Goal: Task Accomplishment & Management: Complete application form

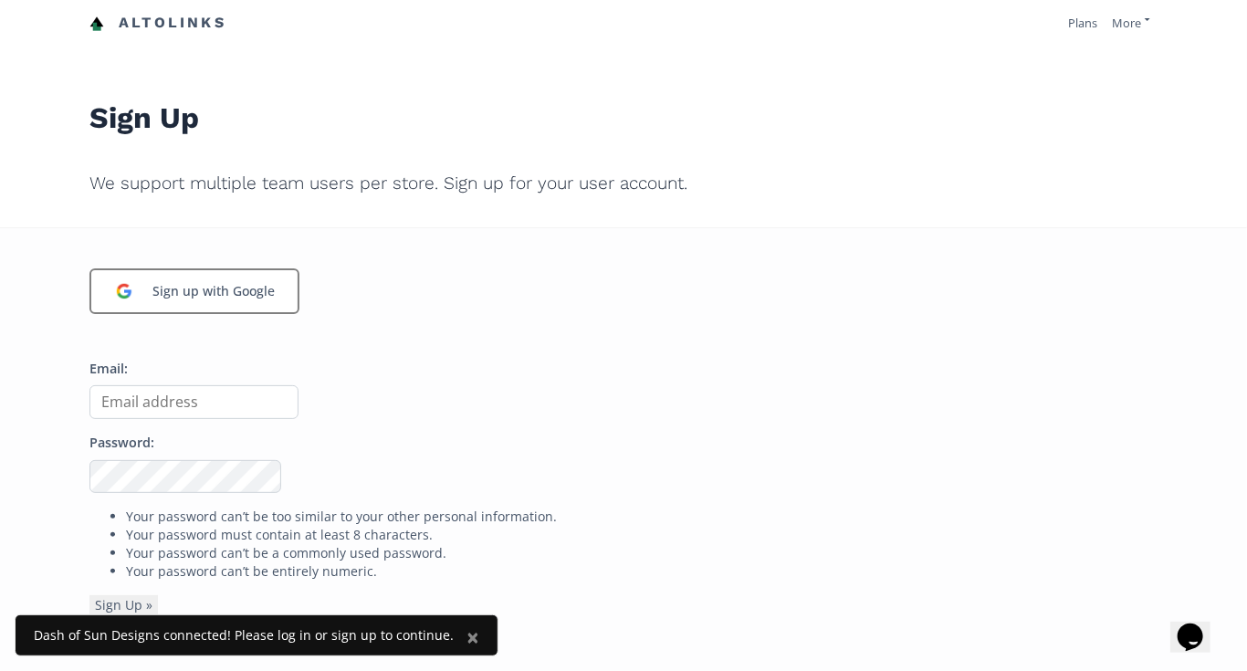
click at [246, 296] on div "Sign up with Google" at bounding box center [213, 291] width 141 height 38
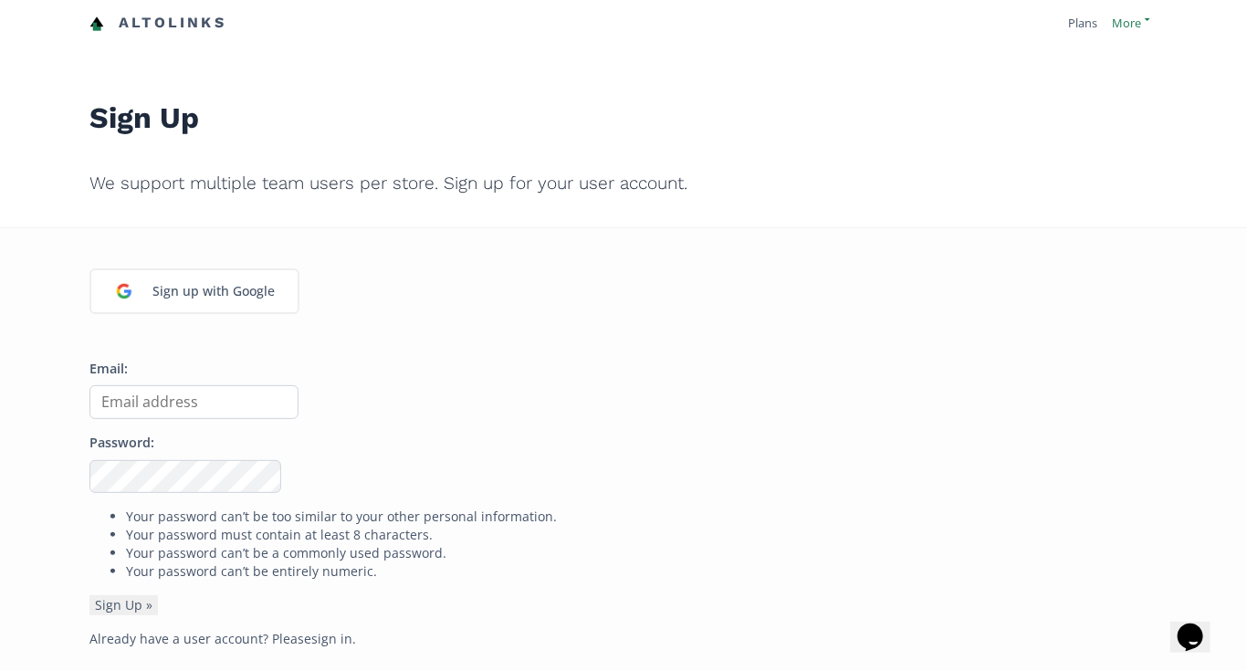
click at [1135, 25] on link "More" at bounding box center [1131, 23] width 37 height 16
click at [1045, 92] on link "Sign In" at bounding box center [1072, 95] width 154 height 31
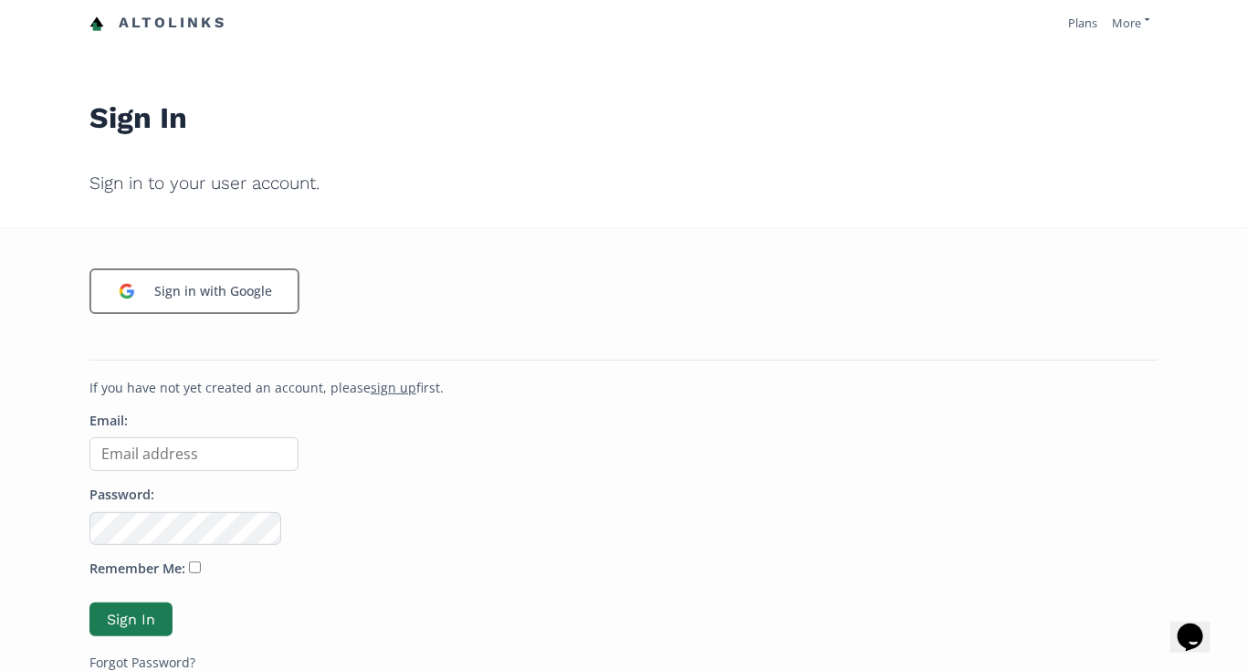
click at [226, 280] on div "Sign in with Google" at bounding box center [214, 291] width 136 height 38
